Goal: Task Accomplishment & Management: Manage account settings

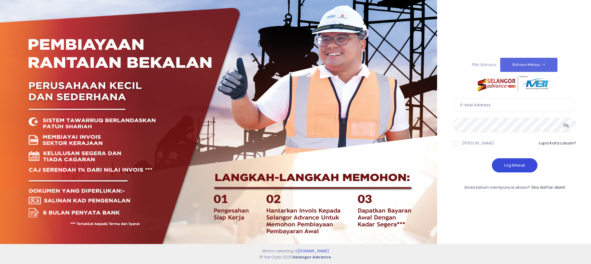
type input "[EMAIL_ADDRESS][DOMAIN_NAME]"
click at [520, 163] on button "Log Masuk" at bounding box center [515, 166] width 46 height 14
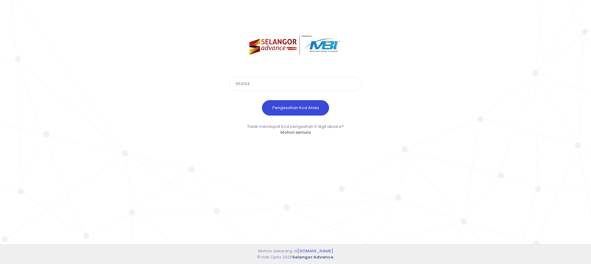
type input "553134"
click at [316, 104] on button "Pengesahan Kod Anda" at bounding box center [295, 107] width 67 height 15
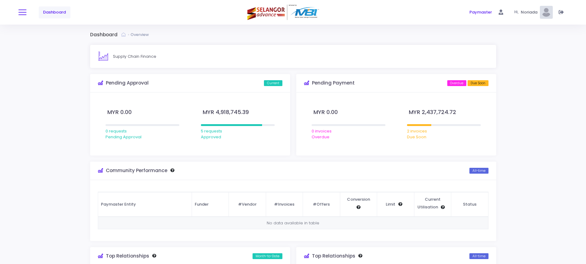
click at [20, 13] on button at bounding box center [22, 12] width 8 height 8
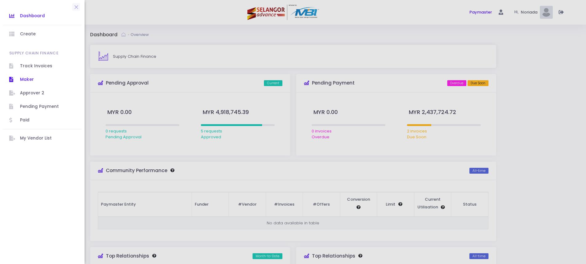
click at [27, 78] on span "Maker" at bounding box center [47, 80] width 55 height 8
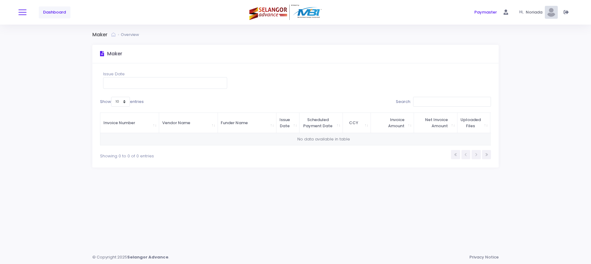
click at [23, 13] on span at bounding box center [22, 12] width 8 height 1
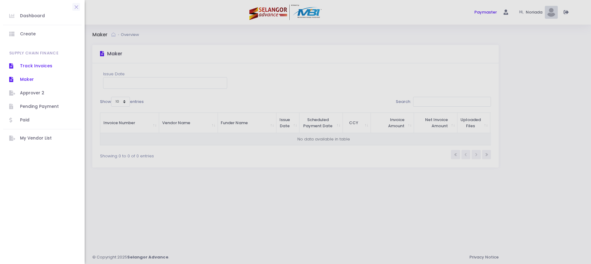
click at [30, 69] on span "Track Invoices" at bounding box center [47, 66] width 55 height 8
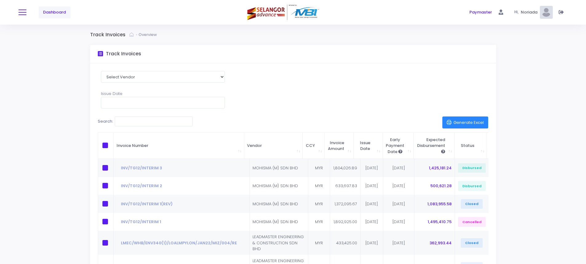
click at [20, 15] on button at bounding box center [22, 12] width 8 height 8
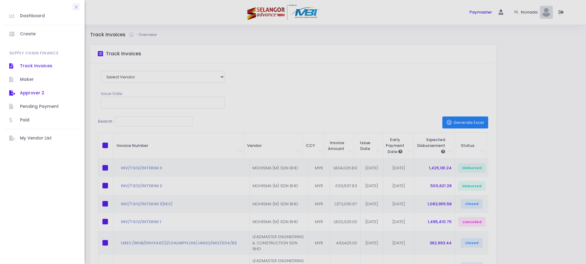
click at [29, 91] on span "Approver 2" at bounding box center [47, 93] width 55 height 8
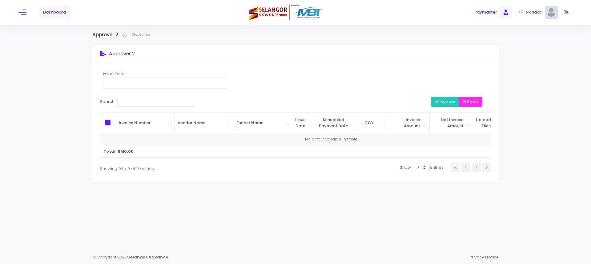
click at [491, 14] on span "Paymaster" at bounding box center [485, 12] width 22 height 6
click at [503, 13] on span at bounding box center [505, 12] width 13 height 13
click at [526, 15] on span "Noriada" at bounding box center [535, 12] width 19 height 6
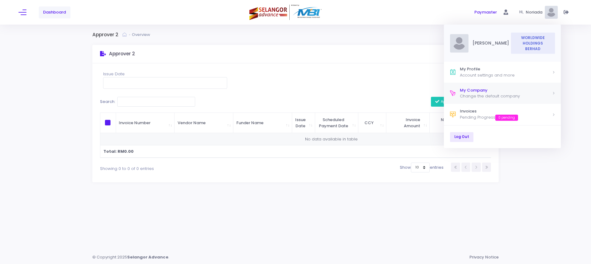
click at [496, 95] on div "Change the default company" at bounding box center [506, 96] width 92 height 6
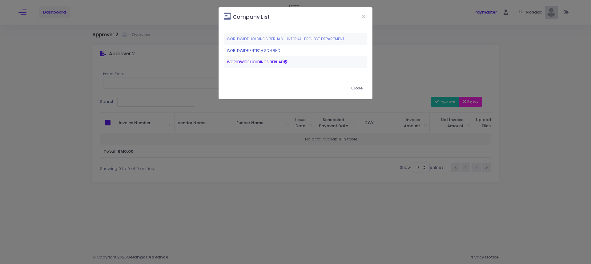
click at [262, 50] on link "WORLDWIDE ENTECH SDN BHD" at bounding box center [254, 50] width 54 height 5
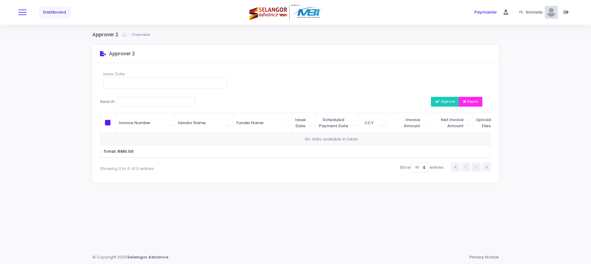
click at [24, 14] on button at bounding box center [22, 12] width 8 height 8
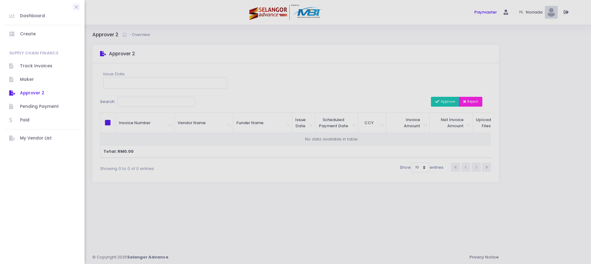
click at [25, 90] on span "Approver 2" at bounding box center [47, 93] width 55 height 8
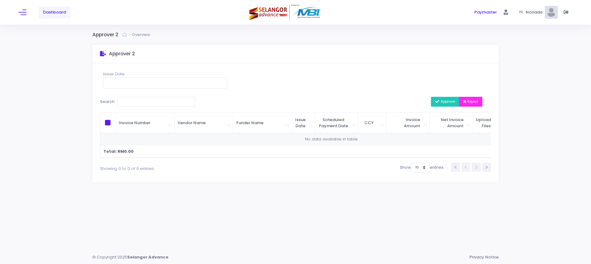
click at [525, 15] on div "Hi, Noriada S" at bounding box center [538, 12] width 38 height 25
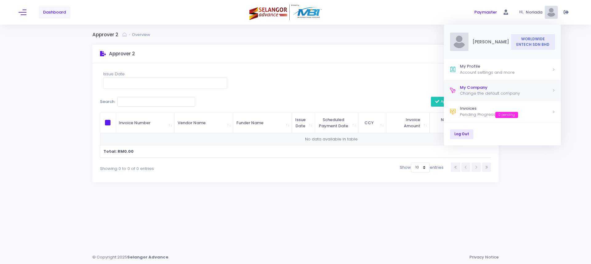
click at [523, 87] on div "My Company" at bounding box center [506, 88] width 92 height 6
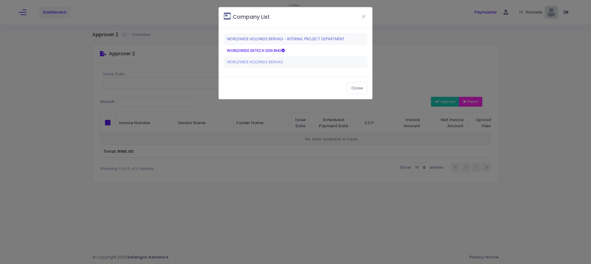
click at [287, 40] on link "WORLDWIDE HOLDINGS BERHAD - INTERNAL PROJECT DEPARTMENT" at bounding box center [286, 38] width 118 height 5
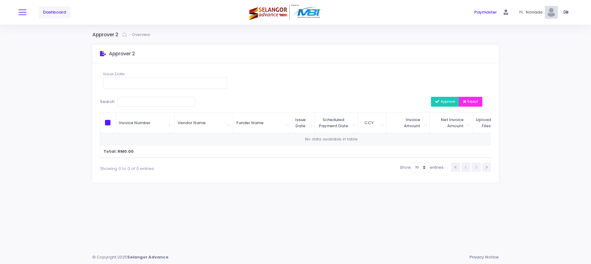
click at [20, 12] on button at bounding box center [22, 12] width 8 height 8
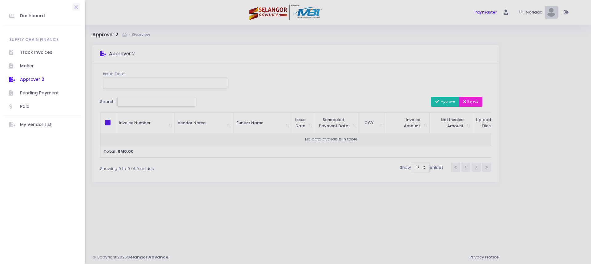
click at [26, 81] on span "Approver 2" at bounding box center [47, 80] width 55 height 8
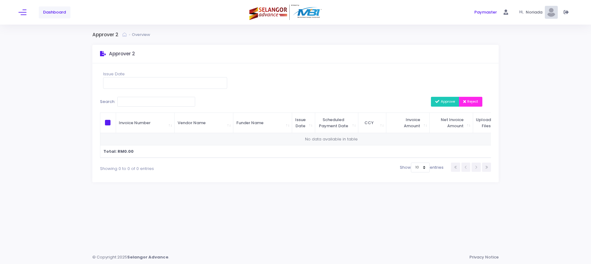
click at [537, 11] on span "Noriada" at bounding box center [535, 12] width 19 height 6
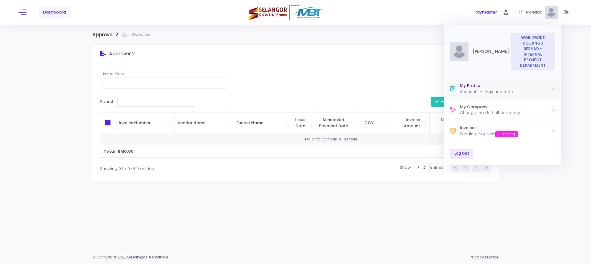
click at [479, 83] on div "My Profile" at bounding box center [506, 86] width 92 height 6
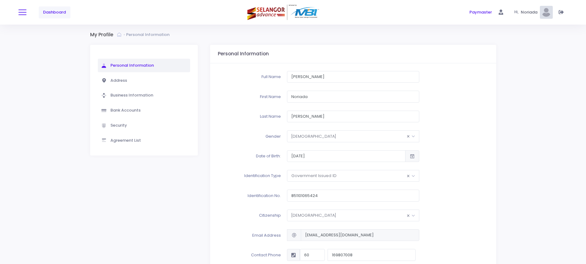
click at [22, 13] on button at bounding box center [22, 12] width 8 height 8
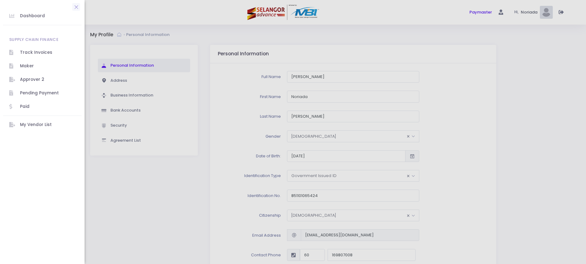
click at [526, 12] on div at bounding box center [293, 132] width 586 height 264
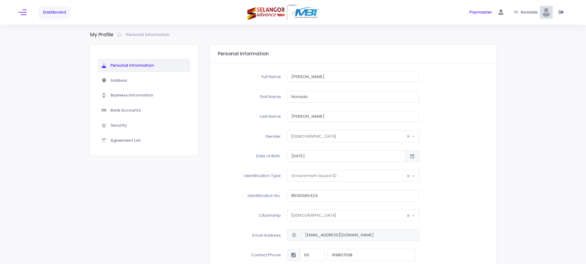
click at [520, 12] on span "Hi," at bounding box center [518, 13] width 6 height 6
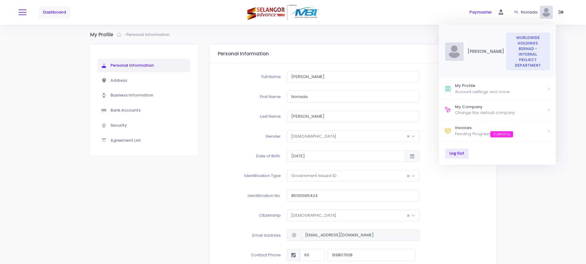
click at [21, 13] on button at bounding box center [22, 12] width 8 height 8
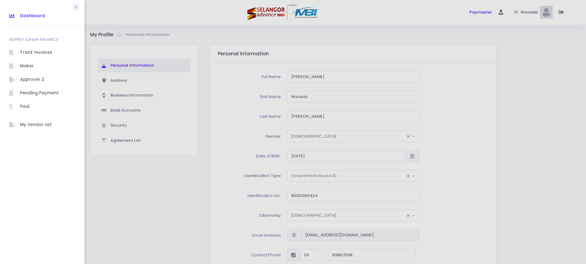
click at [17, 17] on icon at bounding box center [14, 16] width 11 height 8
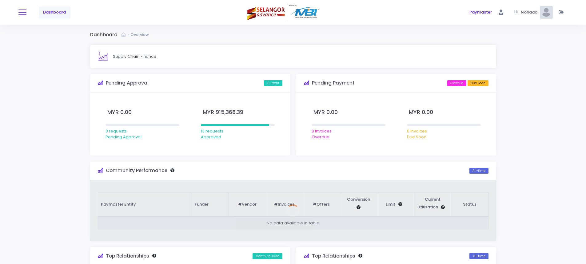
click at [20, 15] on button at bounding box center [22, 12] width 8 height 8
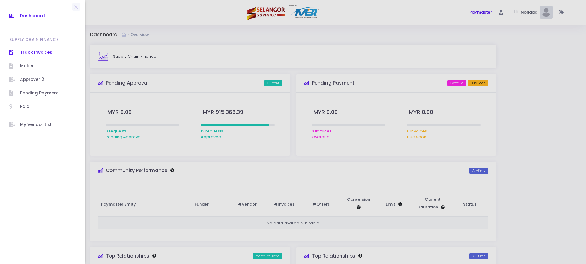
click at [23, 55] on span "Track Invoices" at bounding box center [47, 53] width 55 height 8
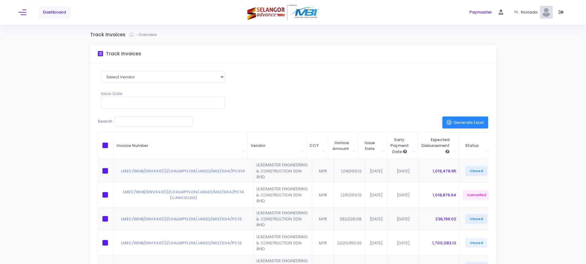
click at [534, 13] on span "Noriada" at bounding box center [530, 12] width 19 height 6
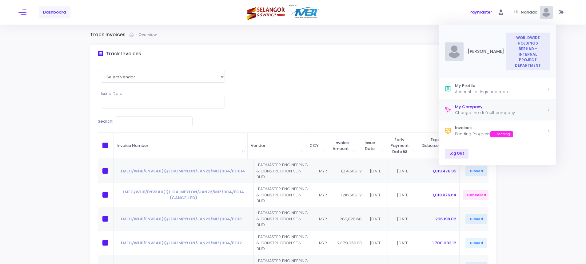
click at [531, 110] on div "Change the default company" at bounding box center [501, 113] width 92 height 6
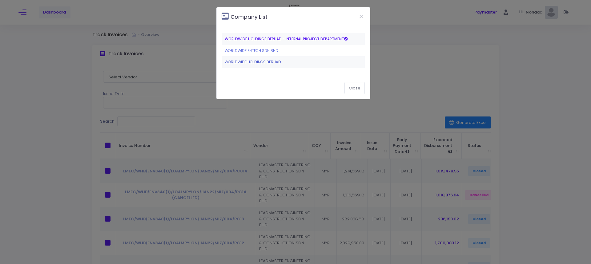
click at [263, 62] on link "WORLDWIDE HOLDINGS BERHAD" at bounding box center [253, 61] width 56 height 5
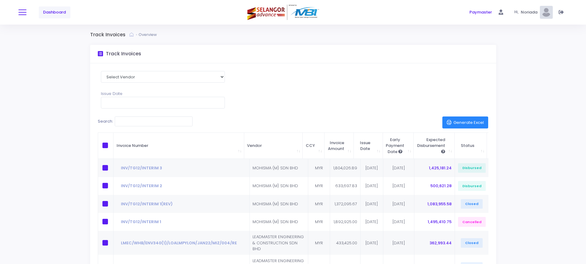
click at [22, 15] on button at bounding box center [22, 12] width 8 height 8
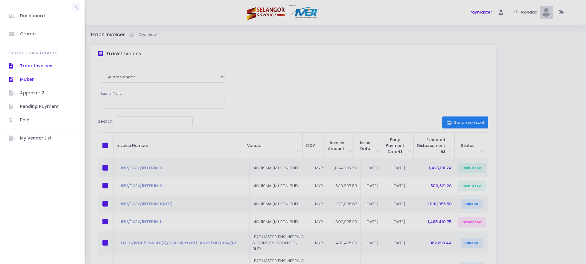
click at [31, 81] on span "Maker" at bounding box center [47, 80] width 55 height 8
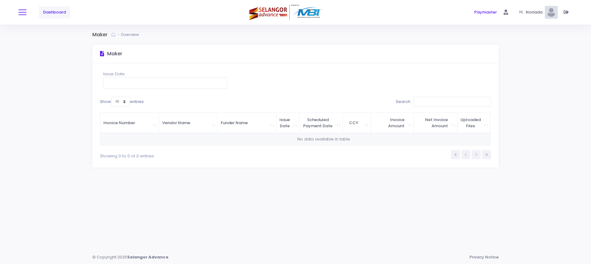
click at [22, 15] on button at bounding box center [22, 12] width 8 height 8
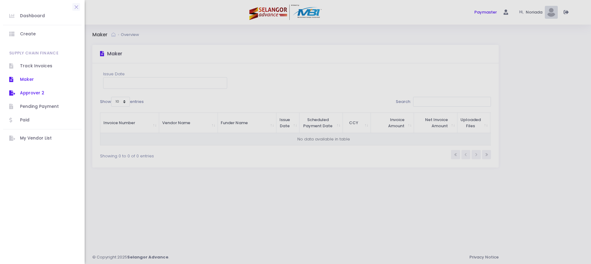
click at [28, 92] on span "Approver 2" at bounding box center [47, 93] width 55 height 8
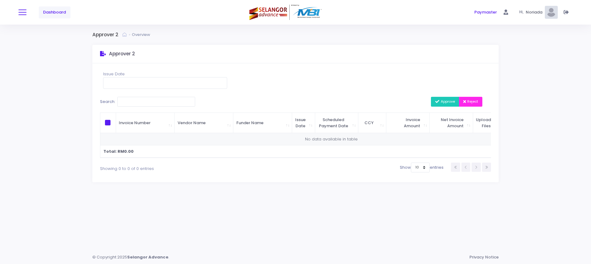
click at [25, 12] on button at bounding box center [22, 12] width 8 height 8
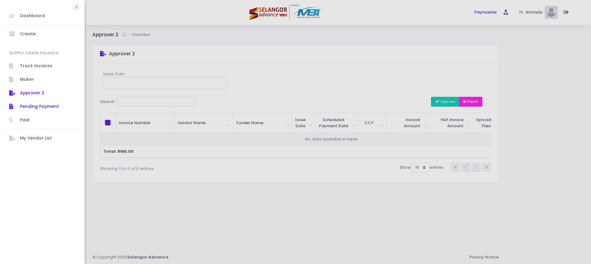
click at [35, 108] on span "Pending Payment" at bounding box center [47, 107] width 55 height 8
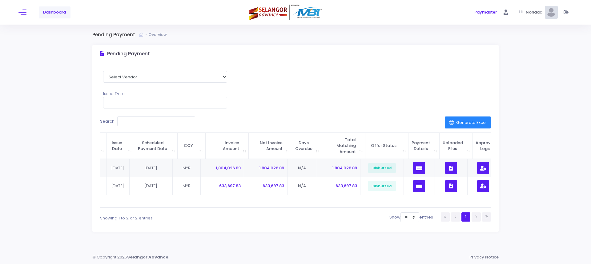
scroll to position [0, 199]
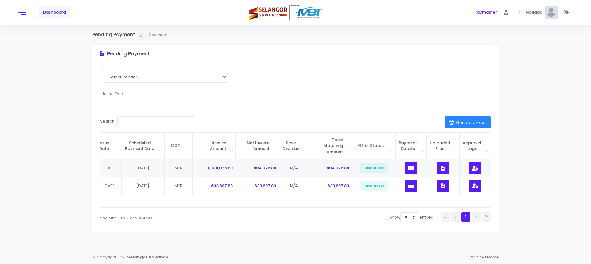
click at [531, 10] on span "Noriada" at bounding box center [535, 12] width 19 height 6
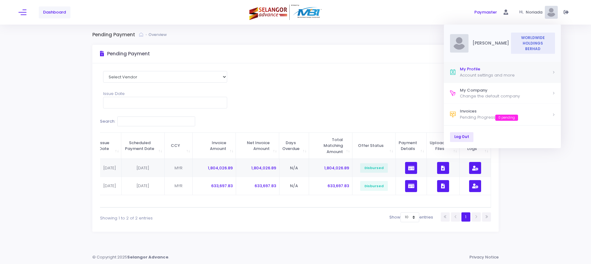
click at [470, 72] on div "Account settings and more" at bounding box center [506, 75] width 92 height 6
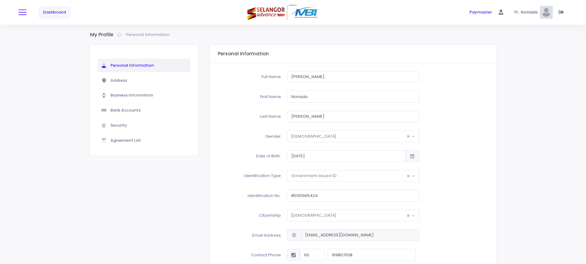
click at [19, 16] on button at bounding box center [22, 12] width 8 height 8
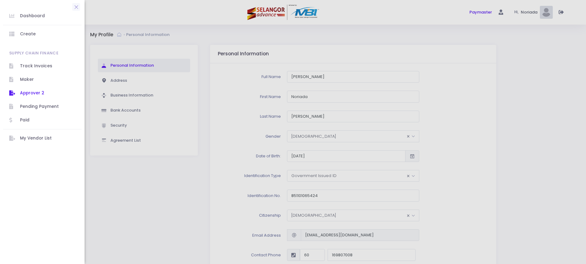
click at [39, 91] on span "Approver 2" at bounding box center [47, 93] width 55 height 8
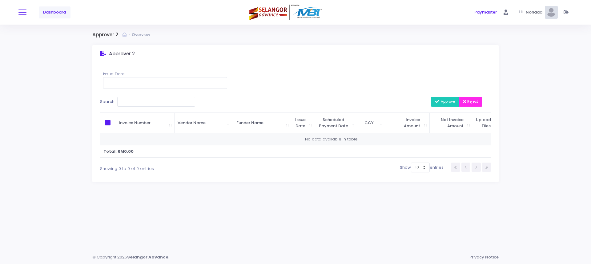
click at [20, 14] on button at bounding box center [22, 12] width 8 height 8
